Goal: Communication & Community: Answer question/provide support

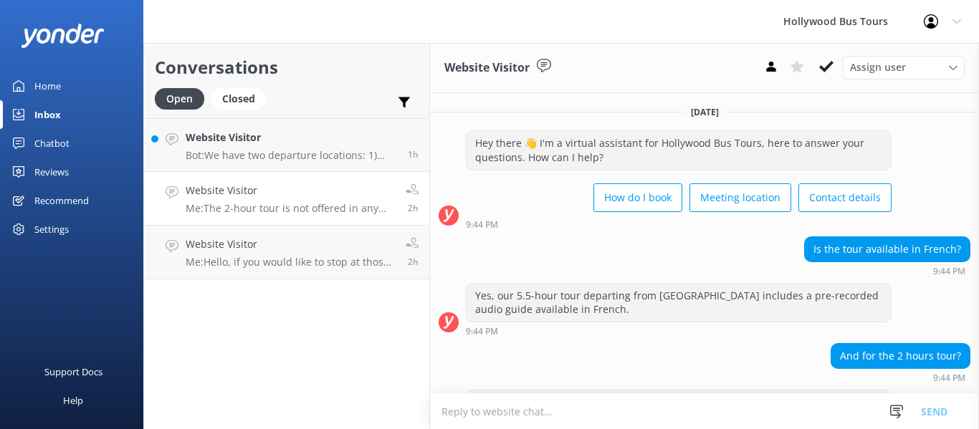
scroll to position [219, 0]
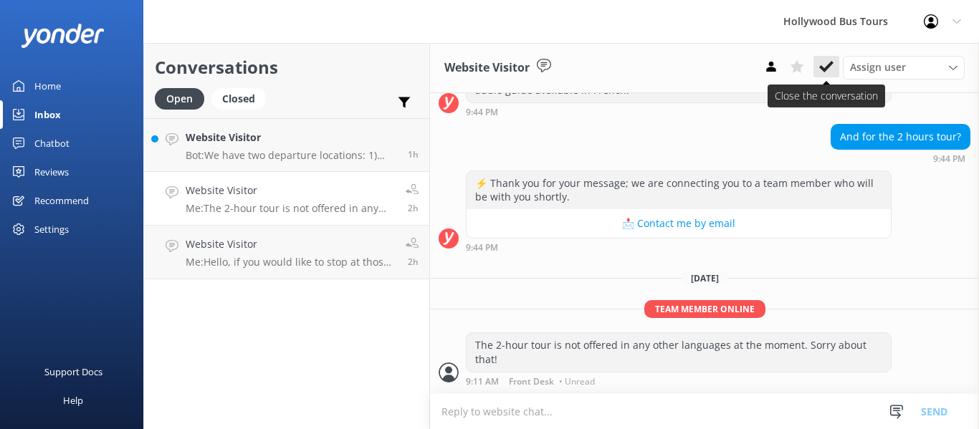
click at [821, 65] on icon at bounding box center [826, 66] width 14 height 14
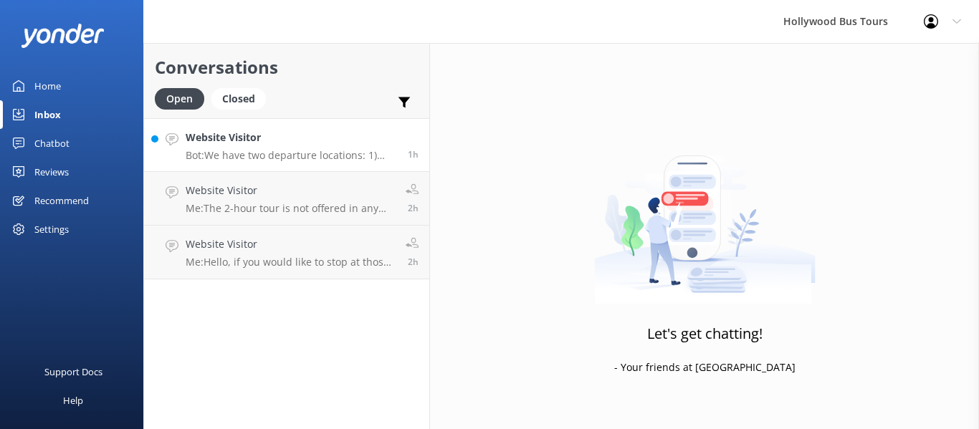
click at [306, 142] on h4 "Website Visitor" at bounding box center [291, 138] width 211 height 16
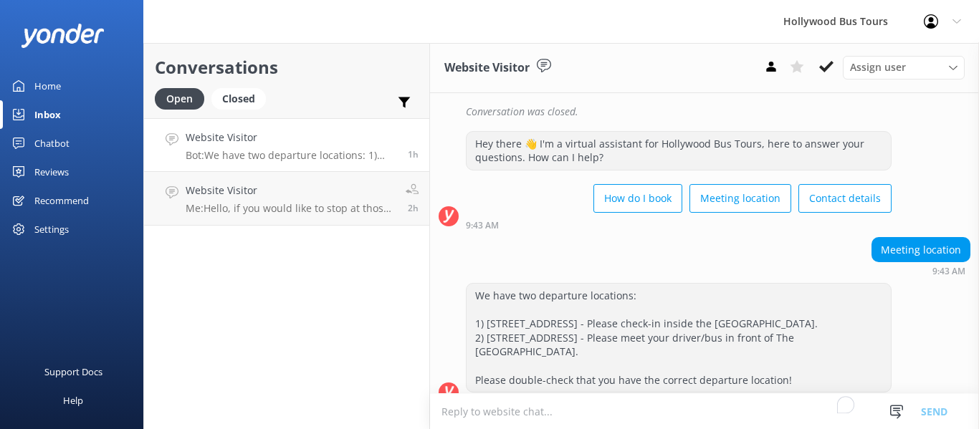
scroll to position [337, 0]
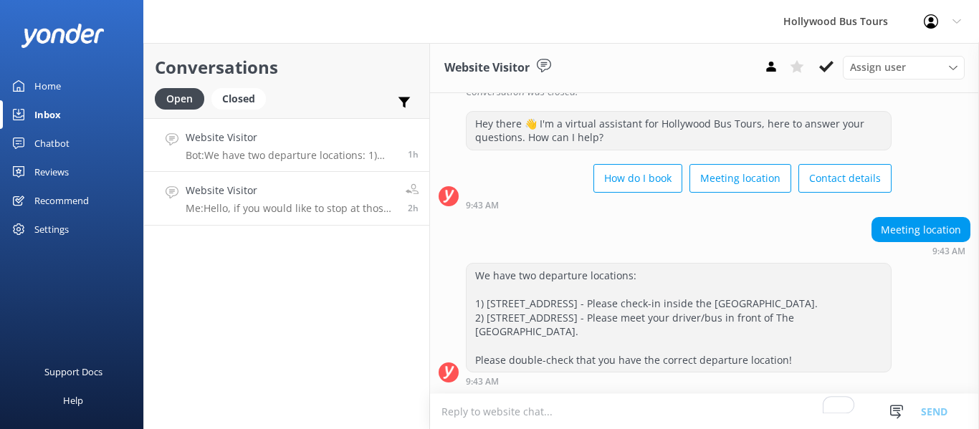
click at [272, 211] on p "Me: Hello, if you would like to stop at those three stops, suggest booking our …" at bounding box center [290, 208] width 209 height 13
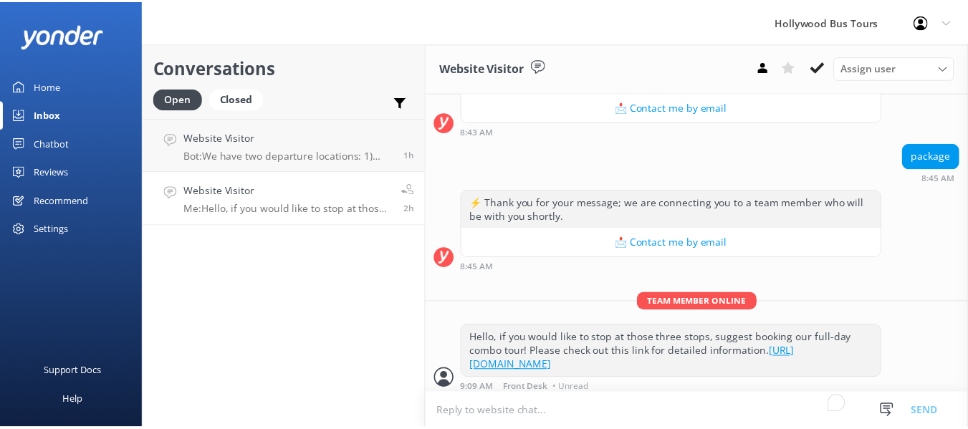
scroll to position [235, 0]
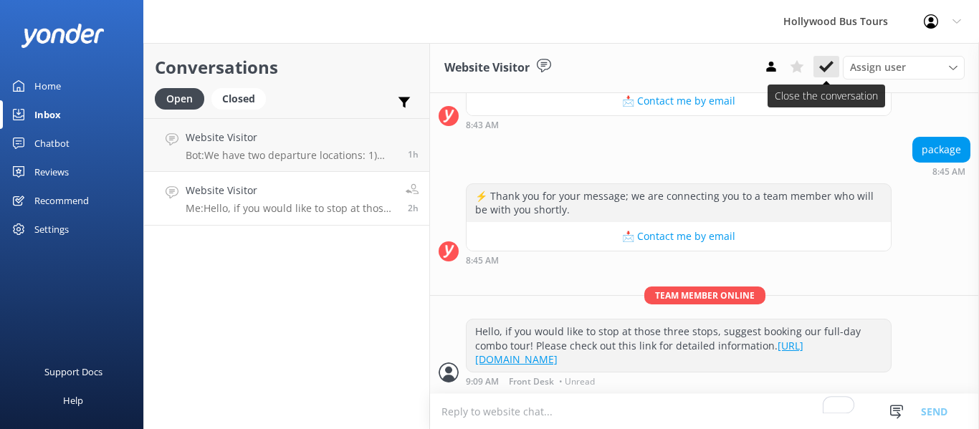
click at [824, 64] on icon at bounding box center [826, 66] width 14 height 14
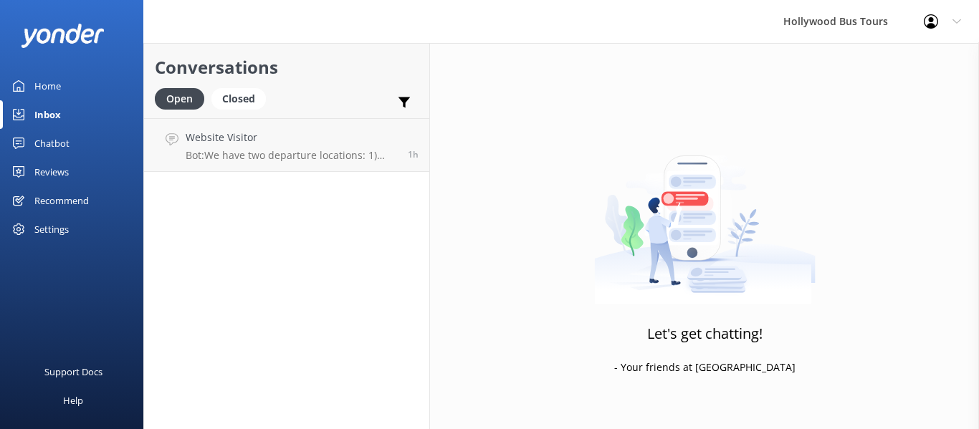
click at [42, 85] on div "Home" at bounding box center [47, 86] width 27 height 29
